Goal: Book appointment/travel/reservation

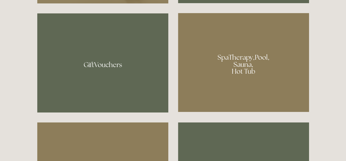
scroll to position [399, 0]
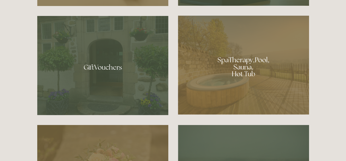
click at [238, 64] on div at bounding box center [243, 64] width 131 height 99
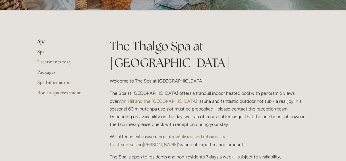
scroll to position [57, 0]
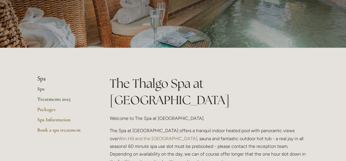
click at [48, 97] on link "Treatments 2025" at bounding box center [64, 101] width 54 height 10
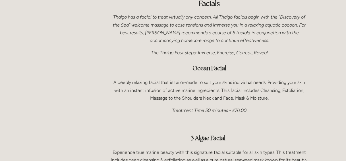
scroll to position [142, 0]
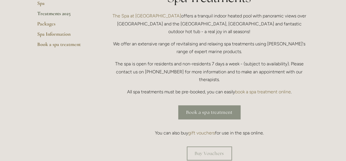
click at [204, 105] on link "Book a spa treatment" at bounding box center [210, 112] width 62 height 14
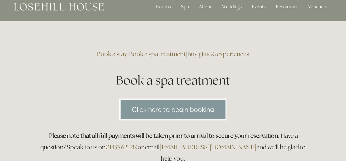
scroll to position [57, 0]
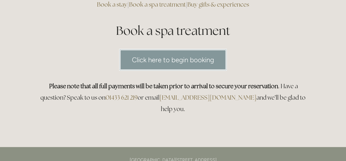
click at [176, 60] on link "Click here to begin booking" at bounding box center [173, 60] width 108 height 22
